Goal: Find specific page/section: Find specific page/section

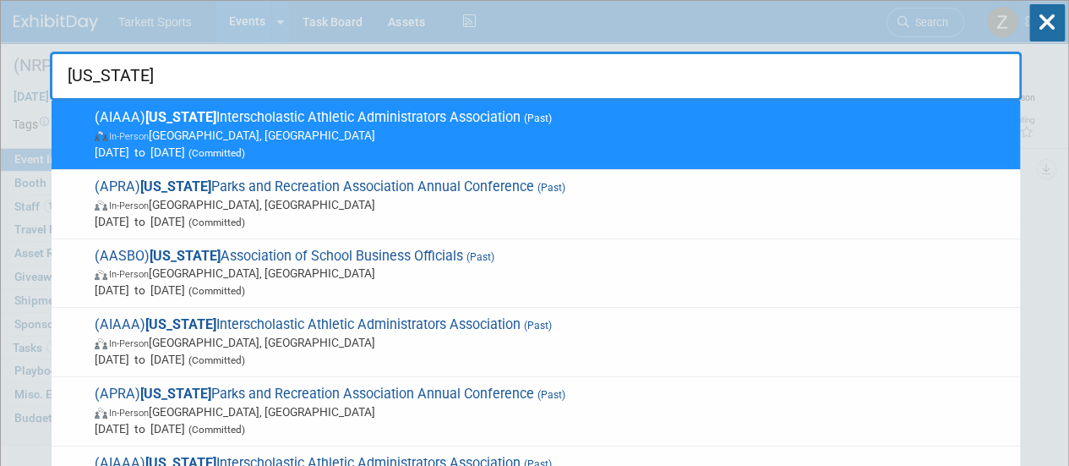
type input "Arizona"
click at [455, 116] on span "(AIAAA) Arizona Interscholastic Athletic Administrators Association (Past) In-P…" at bounding box center [551, 135] width 922 height 52
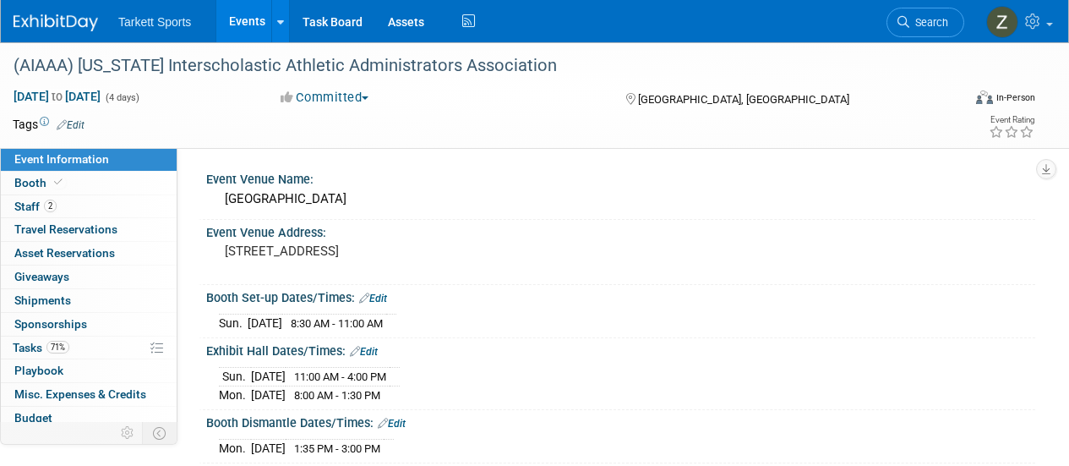
click at [56, 206] on link "2 Staff 2" at bounding box center [89, 206] width 176 height 23
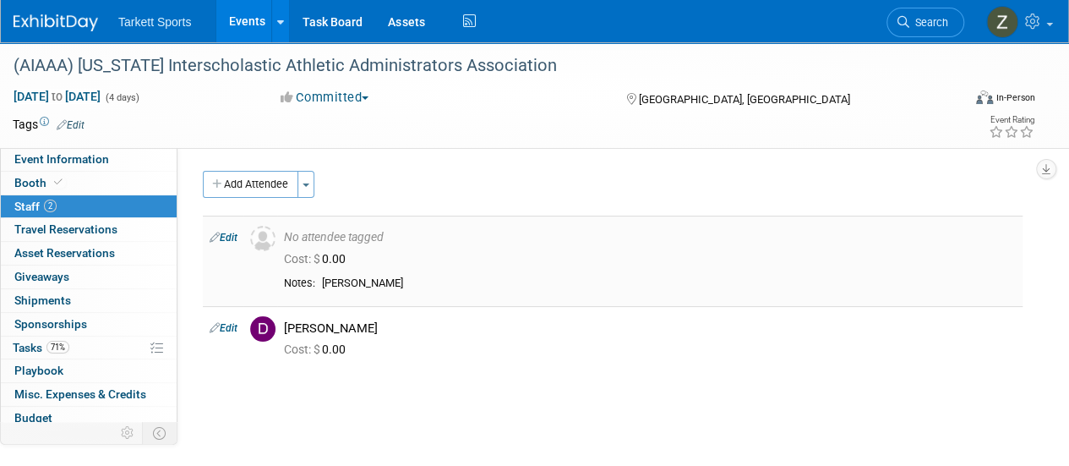
drag, startPoint x: 377, startPoint y: 281, endPoint x: 331, endPoint y: 281, distance: 45.6
click at [331, 281] on div "Greg Hull" at bounding box center [669, 283] width 694 height 14
drag, startPoint x: 362, startPoint y: 331, endPoint x: 350, endPoint y: 327, distance: 12.6
click at [357, 330] on div "David Dwyer" at bounding box center [650, 328] width 732 height 16
drag, startPoint x: 349, startPoint y: 326, endPoint x: 313, endPoint y: 319, distance: 37.1
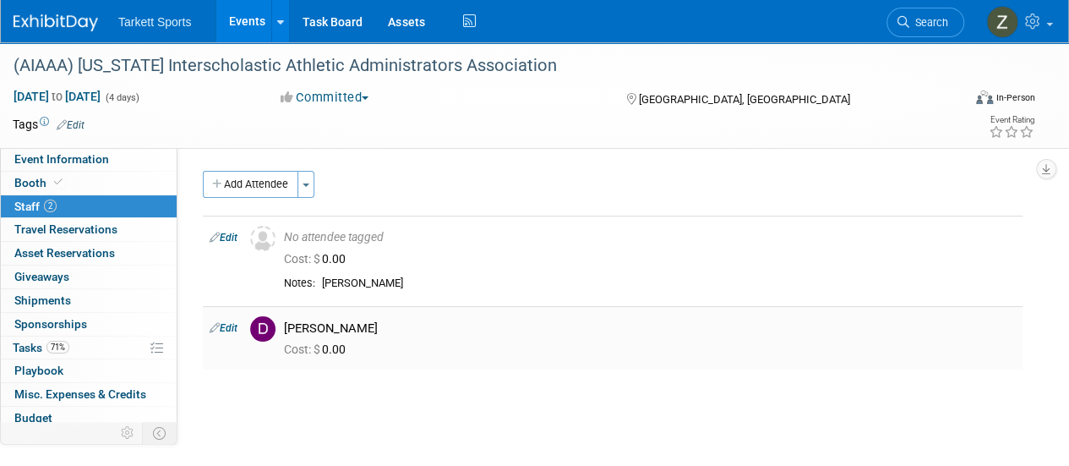
click at [312, 320] on div "David Dwyer" at bounding box center [650, 328] width 732 height 16
click at [320, 320] on div "David Dwyer" at bounding box center [650, 328] width 732 height 16
click at [366, 332] on div "David Dwyer" at bounding box center [650, 328] width 732 height 16
drag, startPoint x: 367, startPoint y: 332, endPoint x: 240, endPoint y: 245, distance: 153.7
click at [240, 245] on tbody "Edit No attendee tagged Cost: $ 0.00 Edit" at bounding box center [613, 292] width 820 height 154
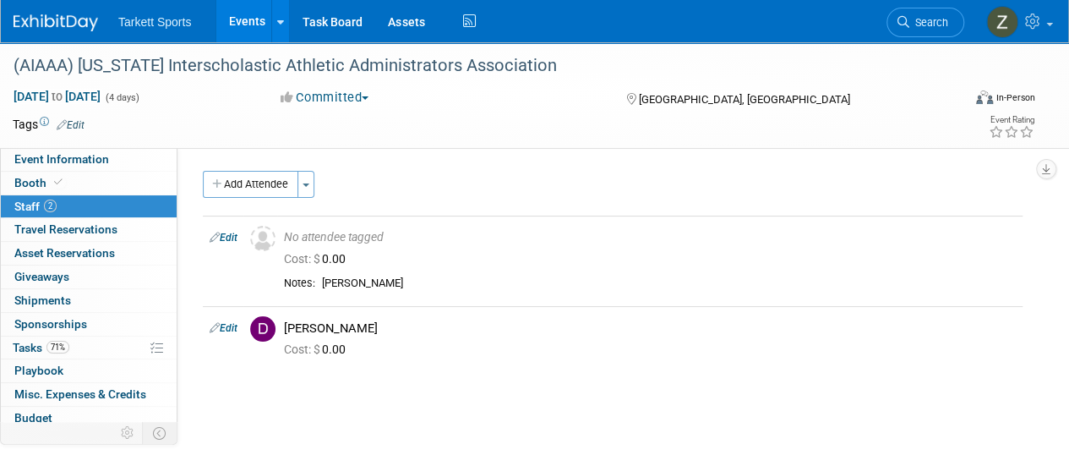
click at [168, 127] on td at bounding box center [472, 124] width 776 height 17
click at [56, 347] on span "71%" at bounding box center [57, 346] width 23 height 13
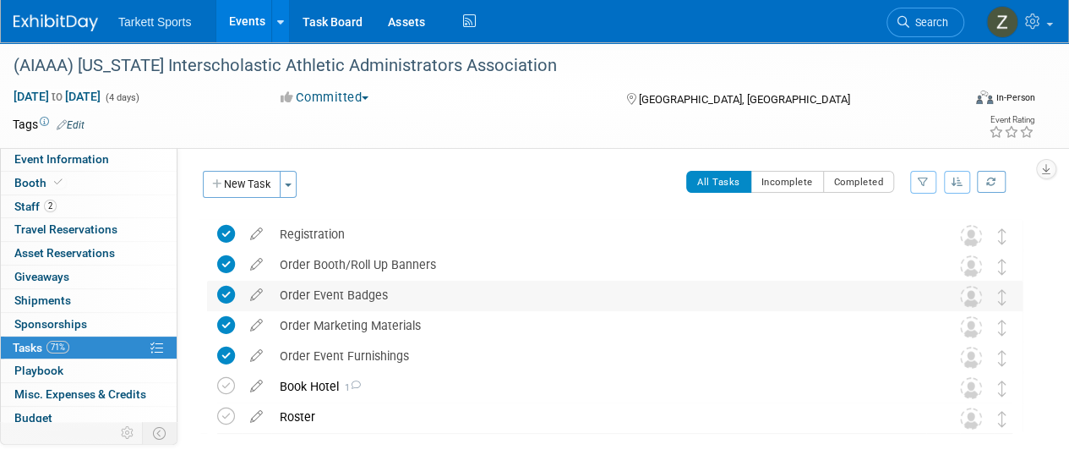
click at [377, 296] on div "Order Event Badges" at bounding box center [598, 294] width 655 height 29
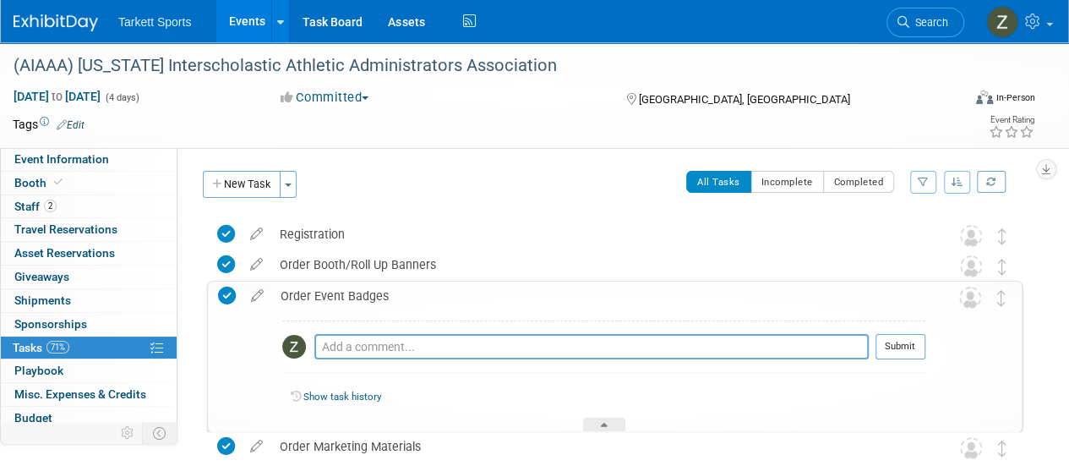
click at [377, 296] on div "Order Event Badges" at bounding box center [598, 295] width 653 height 29
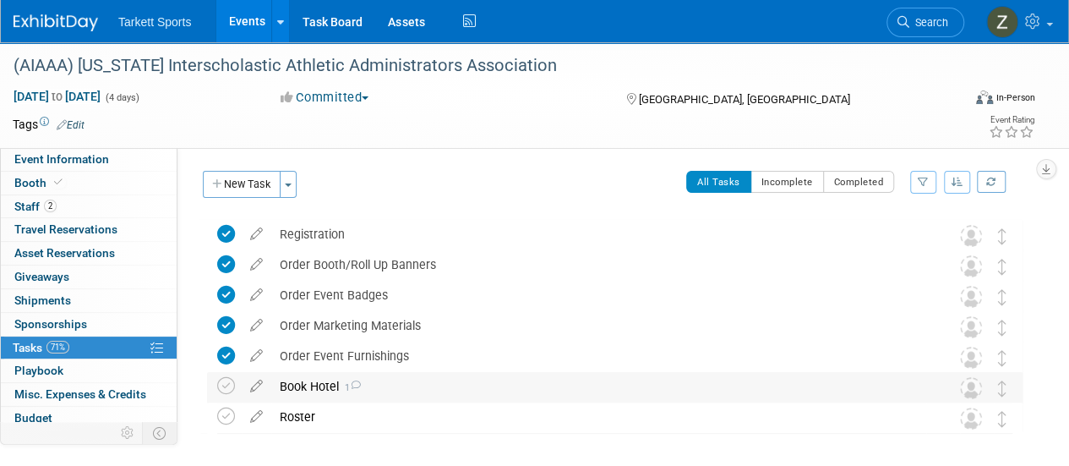
click at [343, 388] on span "1" at bounding box center [350, 387] width 22 height 11
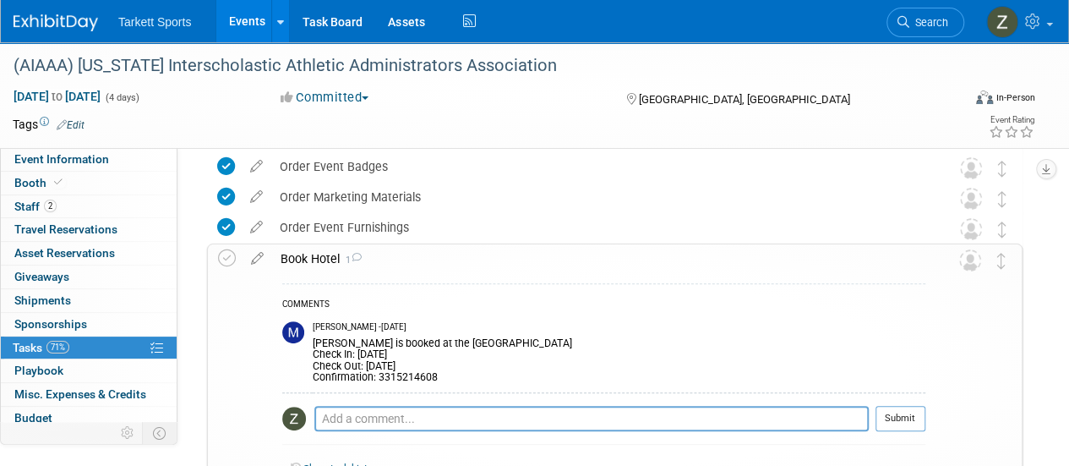
scroll to position [169, 0]
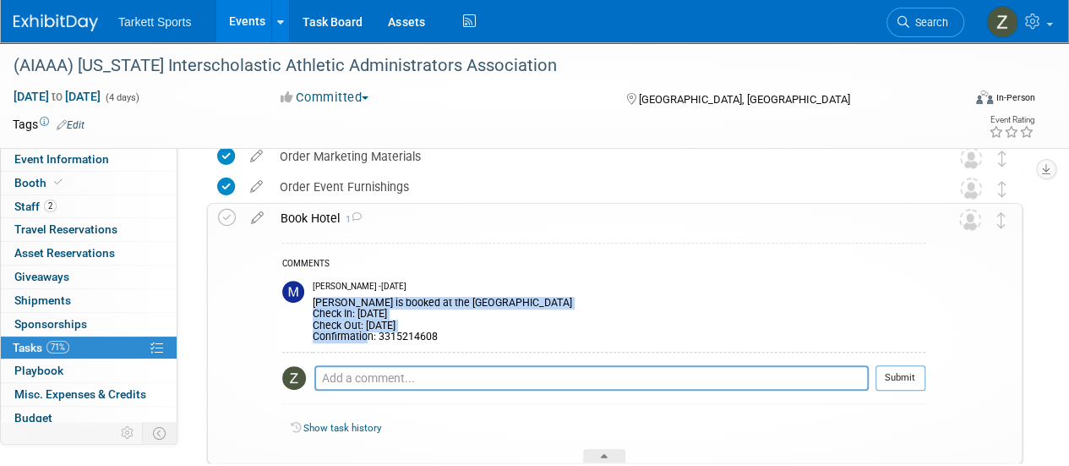
drag, startPoint x: 313, startPoint y: 300, endPoint x: 368, endPoint y: 344, distance: 70.3
click at [368, 344] on td "Mathieu Martel - 28 days ago David is booked at the Hilton Garden Inn Check In:…" at bounding box center [619, 313] width 613 height 78
click at [1, 250] on link "0 Asset Reservations 0" at bounding box center [89, 253] width 176 height 23
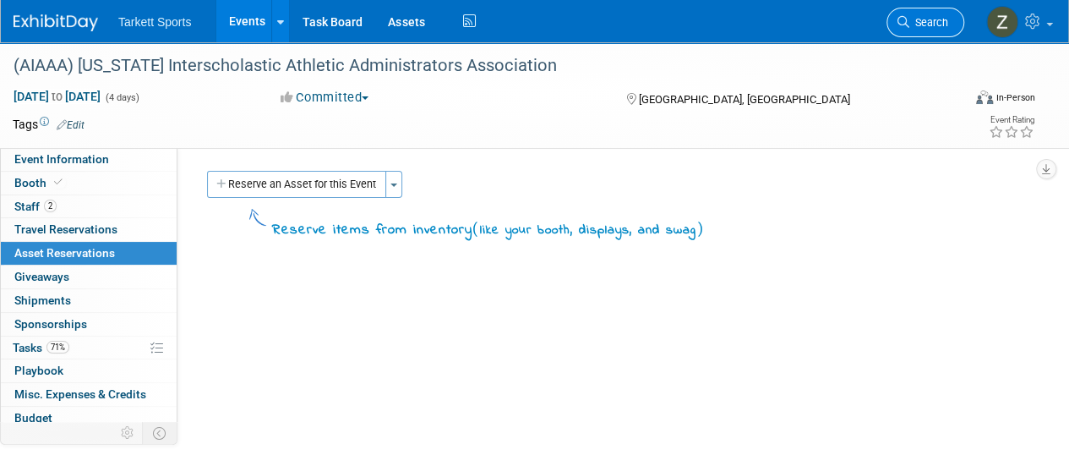
click at [906, 25] on icon at bounding box center [903, 22] width 12 height 12
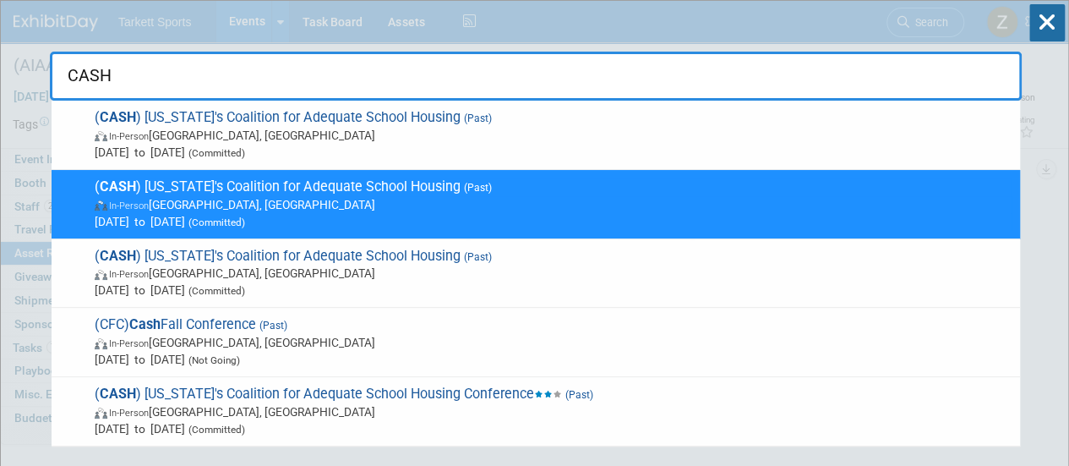
type input "CASH"
click at [328, 116] on span "( CASH ) California's Coalition for Adequate School Housing (Past) In-Person Sa…" at bounding box center [551, 135] width 922 height 52
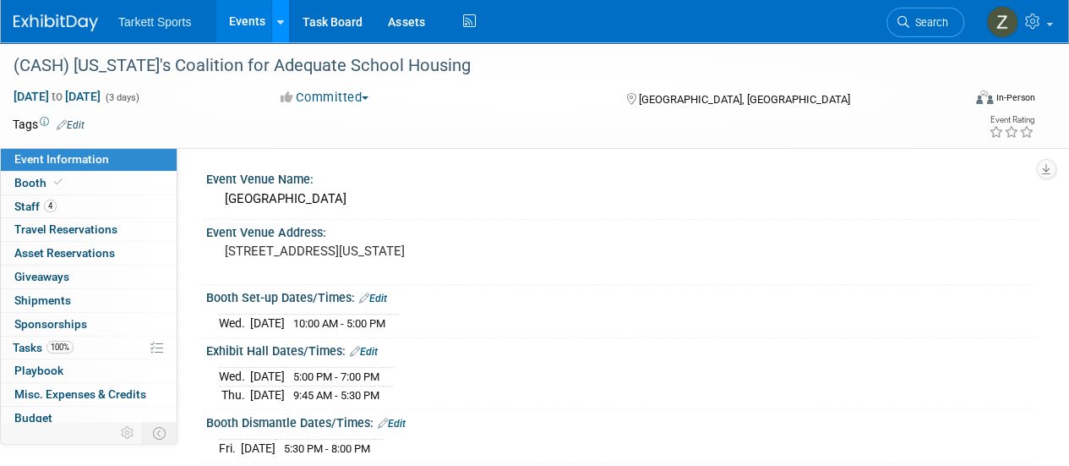
click at [271, 14] on link at bounding box center [280, 21] width 18 height 42
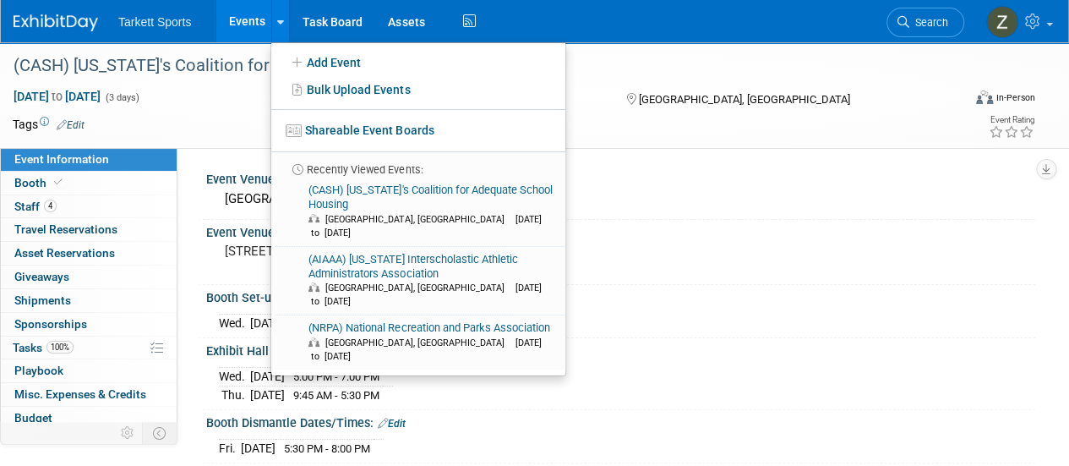
click at [255, 15] on link "Events" at bounding box center [247, 21] width 62 height 42
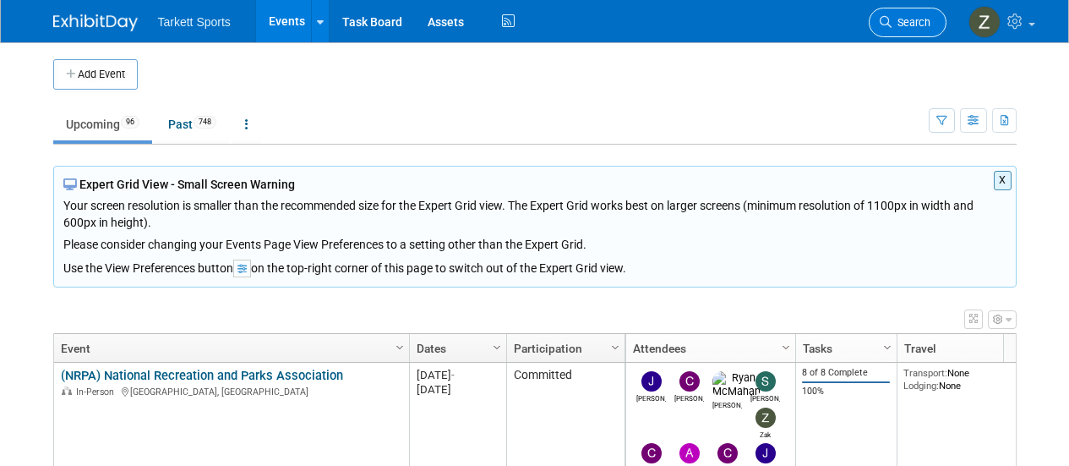
click at [885, 24] on icon at bounding box center [886, 22] width 12 height 12
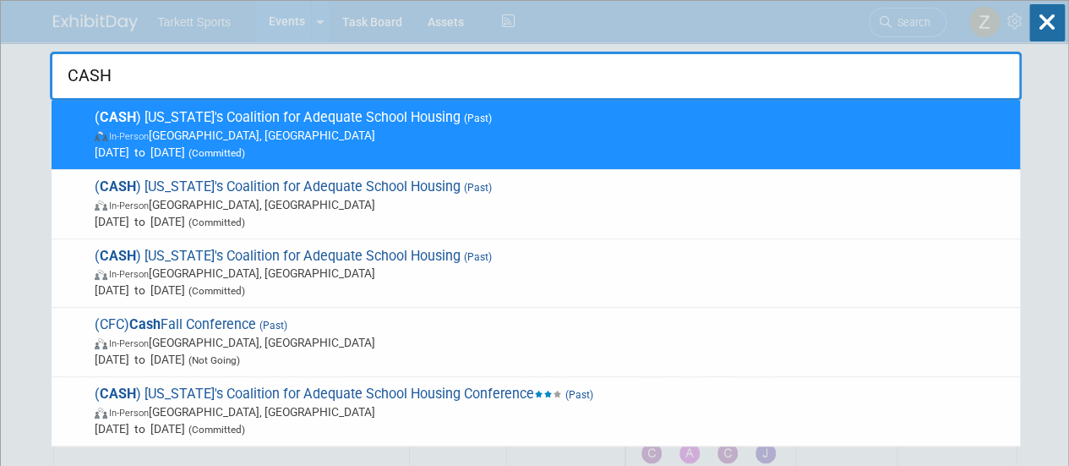
type input "CASH"
